Goal: Information Seeking & Learning: Learn about a topic

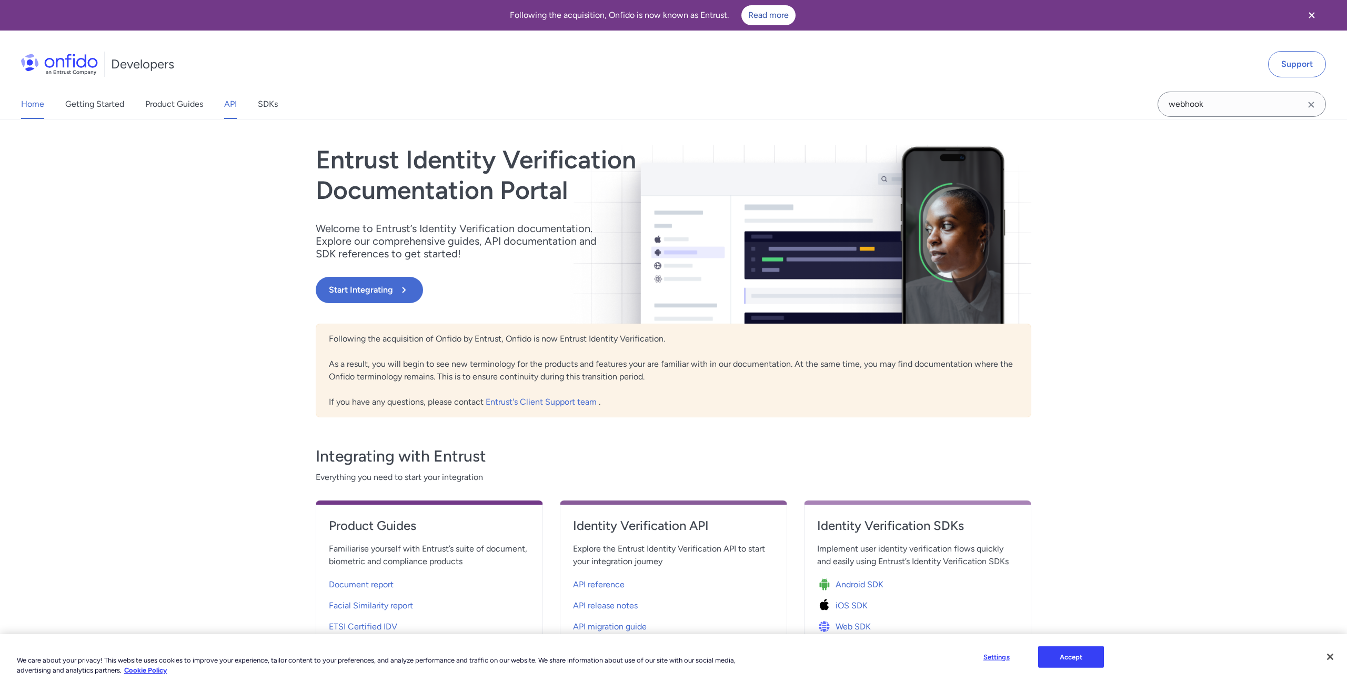
click at [236, 99] on link "API" at bounding box center [230, 103] width 13 height 29
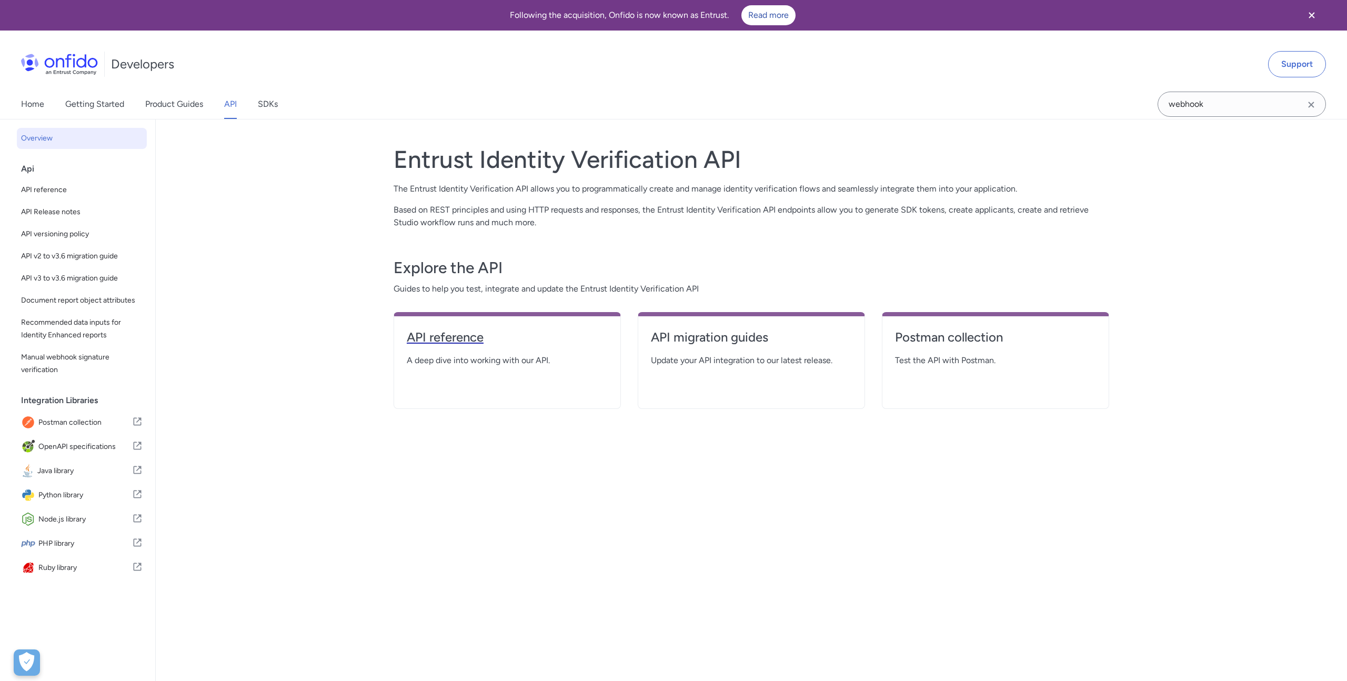
click at [463, 340] on h4 "API reference" at bounding box center [507, 337] width 201 height 17
select select "http"
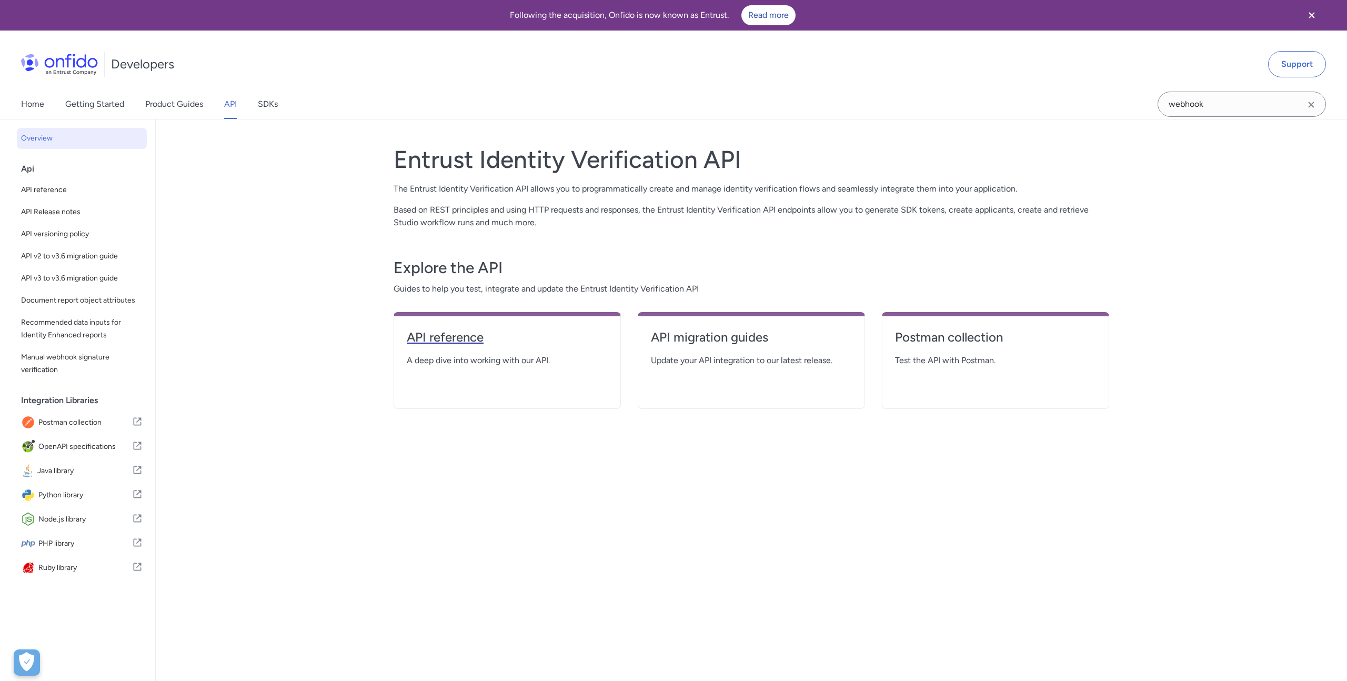
select select "http"
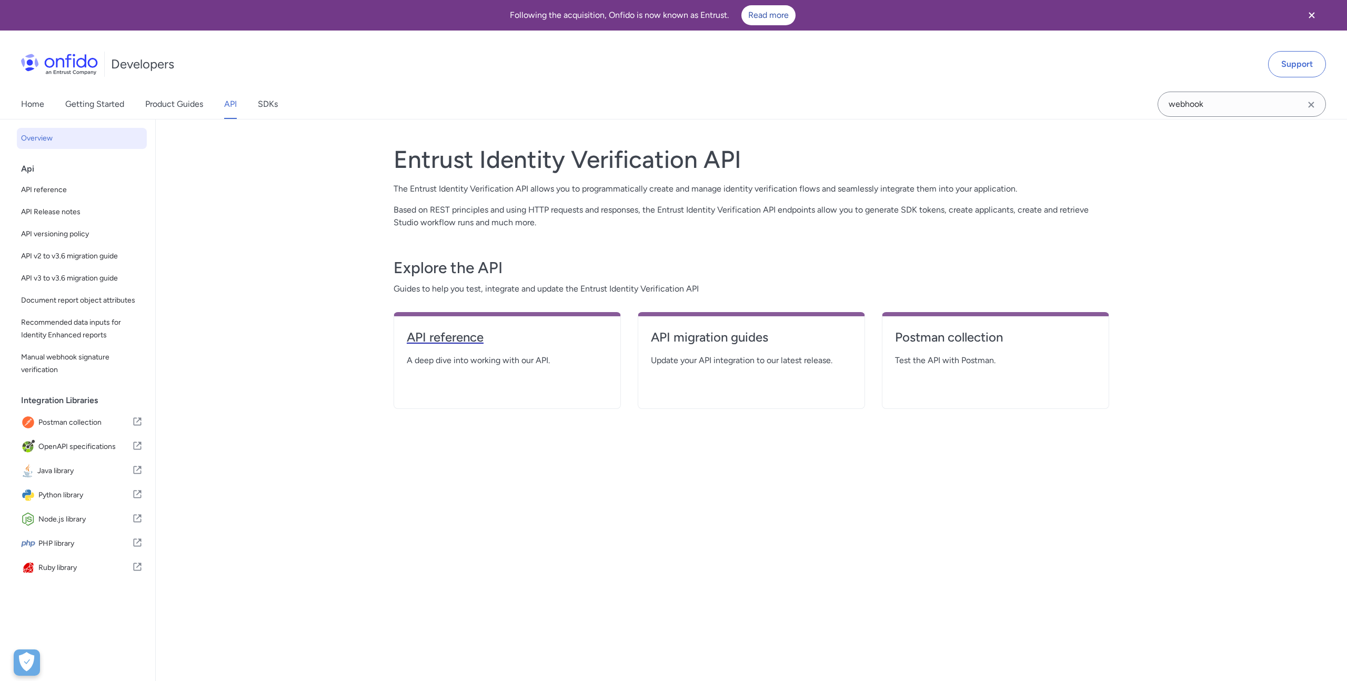
select select "http"
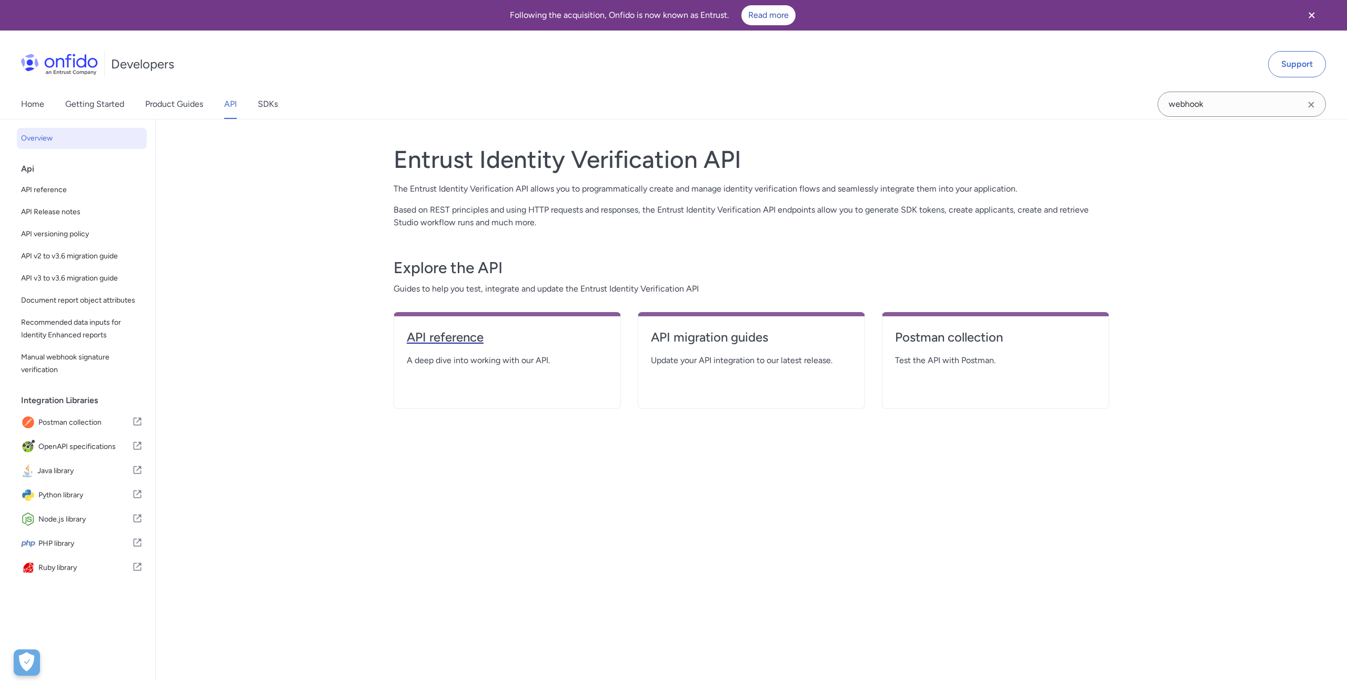
select select "http"
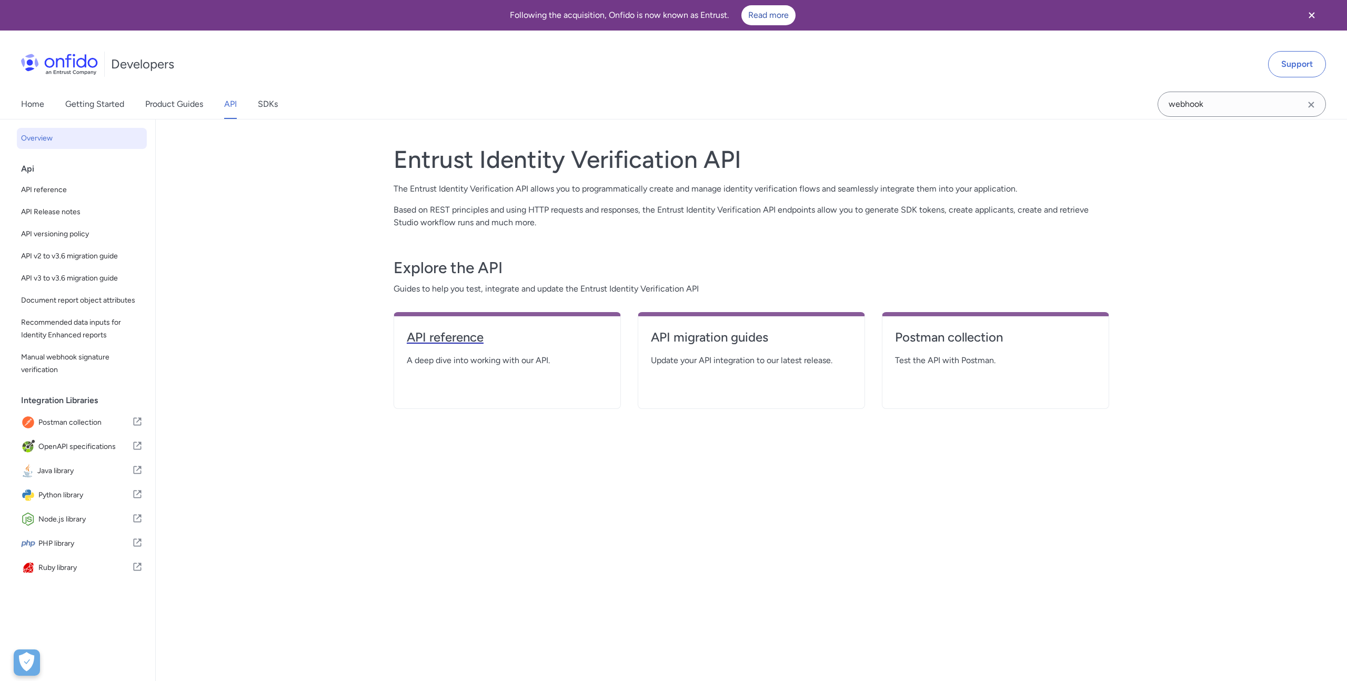
select select "http"
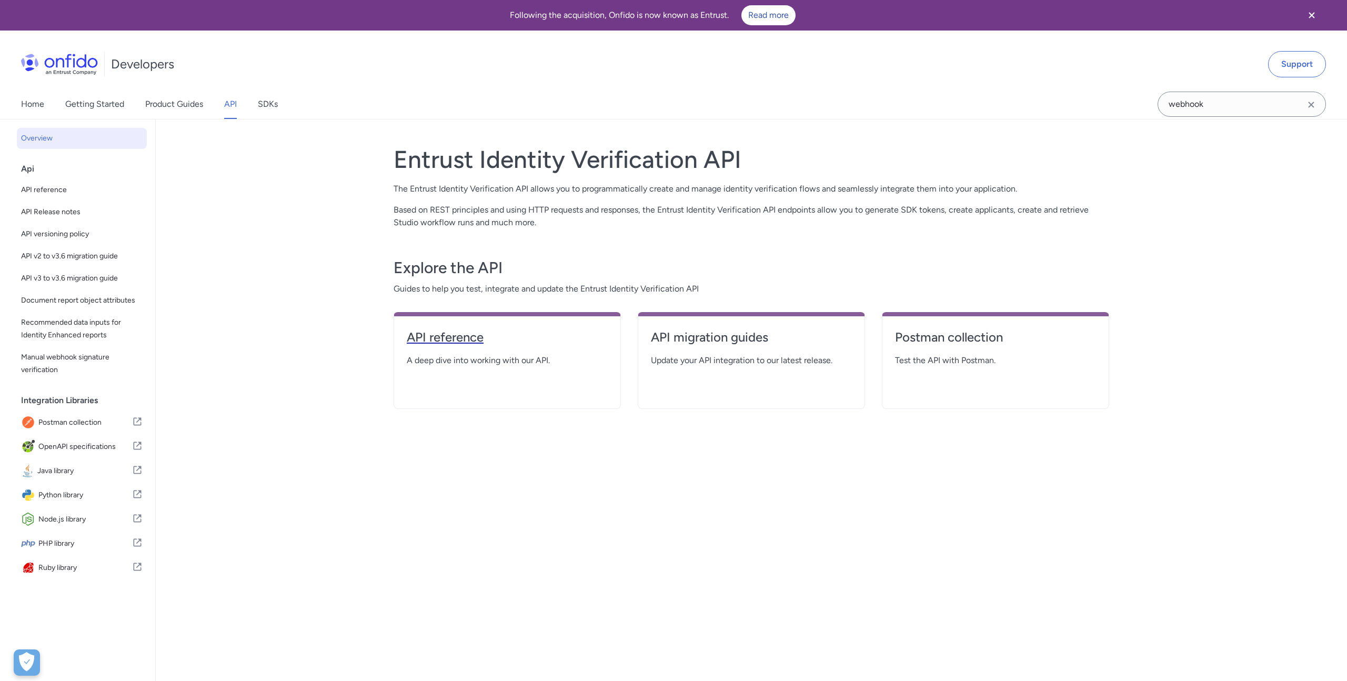
select select "http"
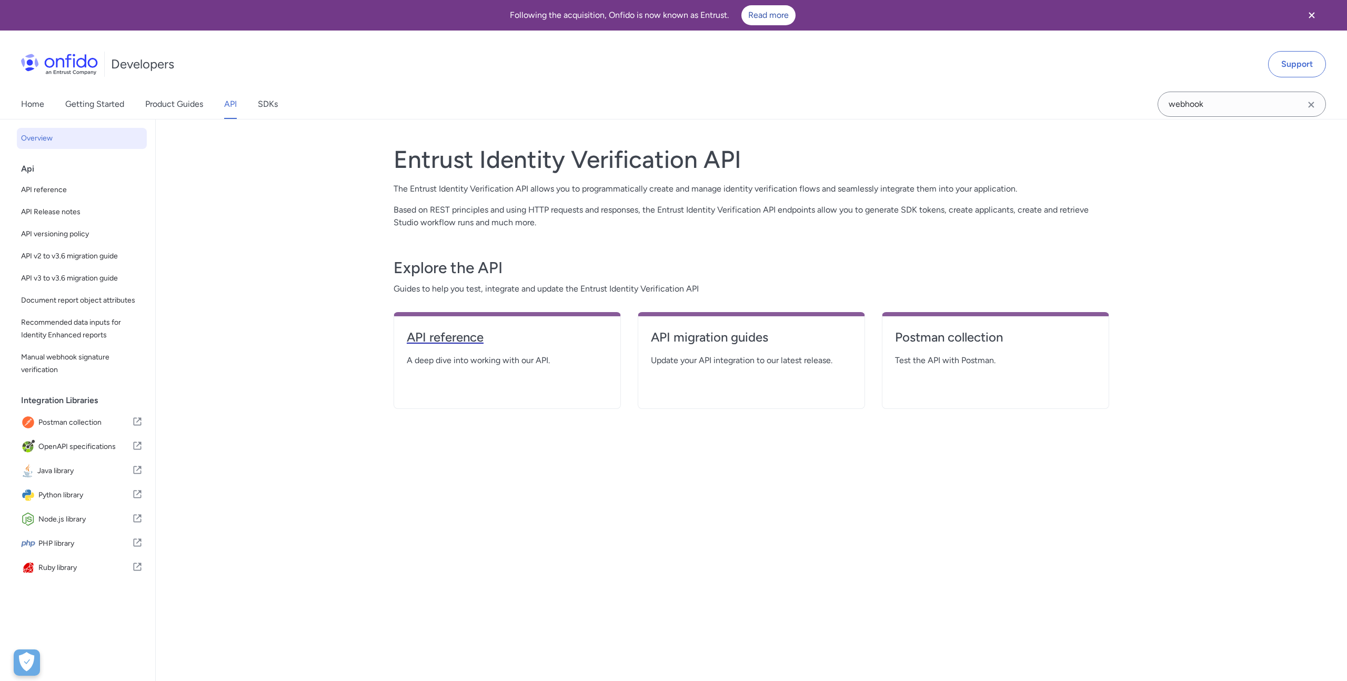
select select "http"
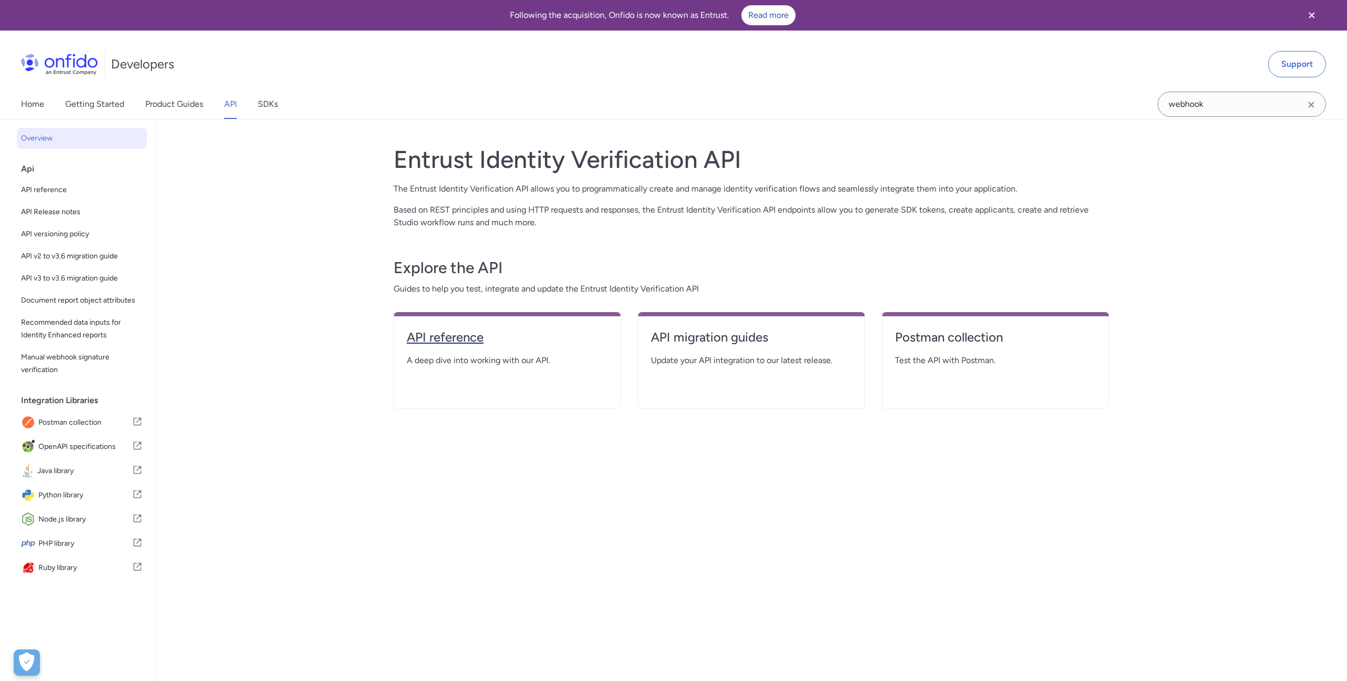
select select "http"
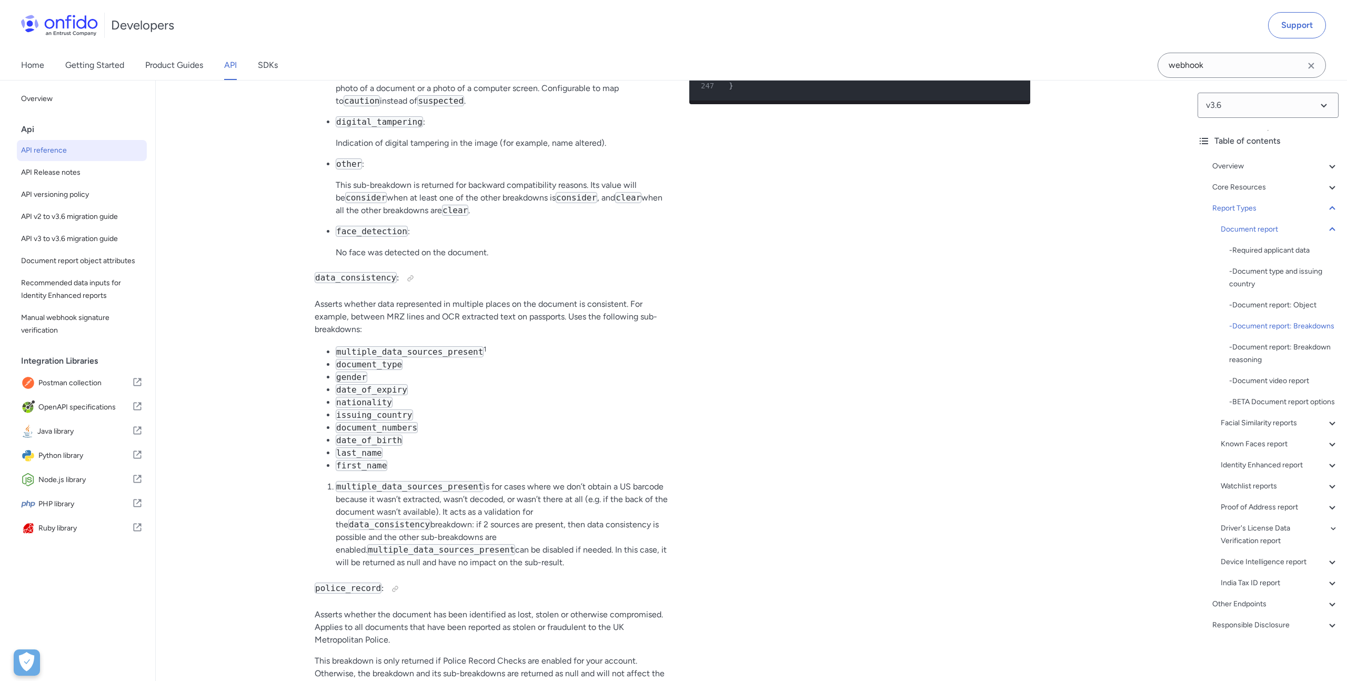
scroll to position [40669, 0]
click at [551, 150] on p "Indication of digital tampering in the image (for example, name altered)." at bounding box center [504, 144] width 337 height 13
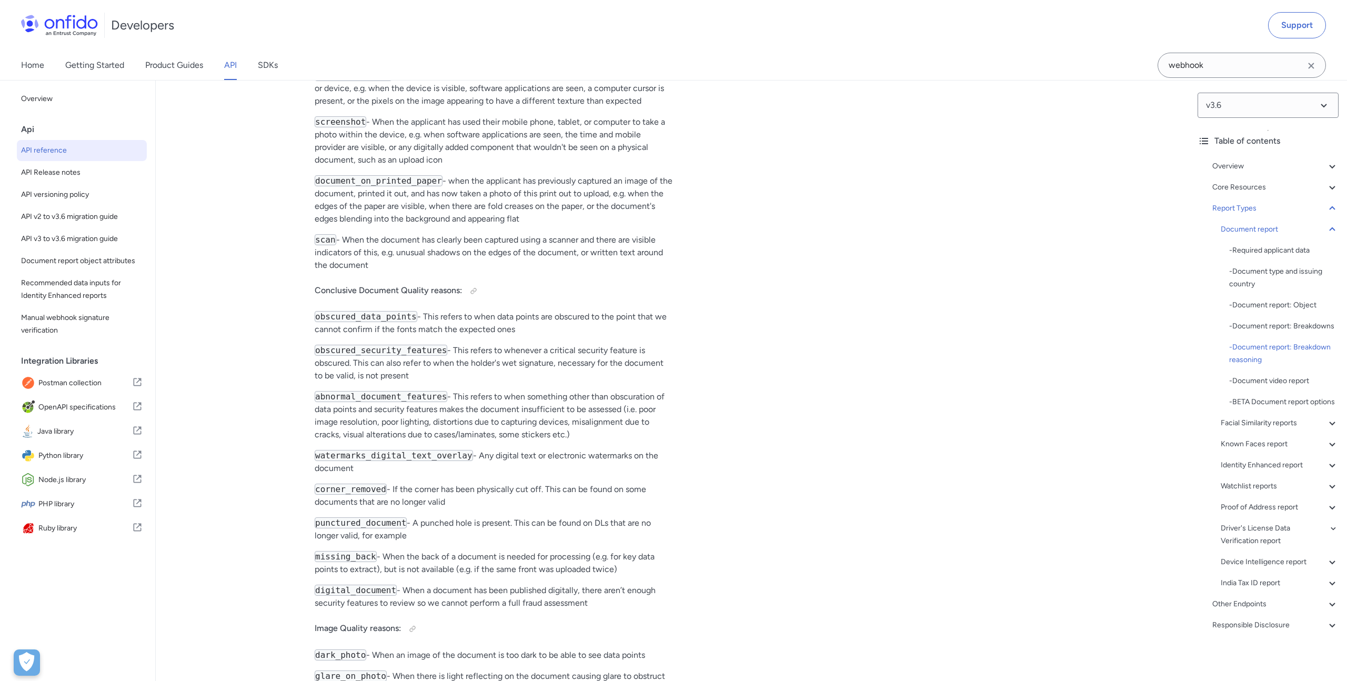
drag, startPoint x: 377, startPoint y: 365, endPoint x: 343, endPoint y: 345, distance: 39.6
click at [343, 271] on p "scan - When the document has clearly been captured using a scanner and there ar…" at bounding box center [494, 253] width 358 height 38
copy p "When the document has clearly been captured using a scanner and there are visib…"
